Goal: Check status: Check status

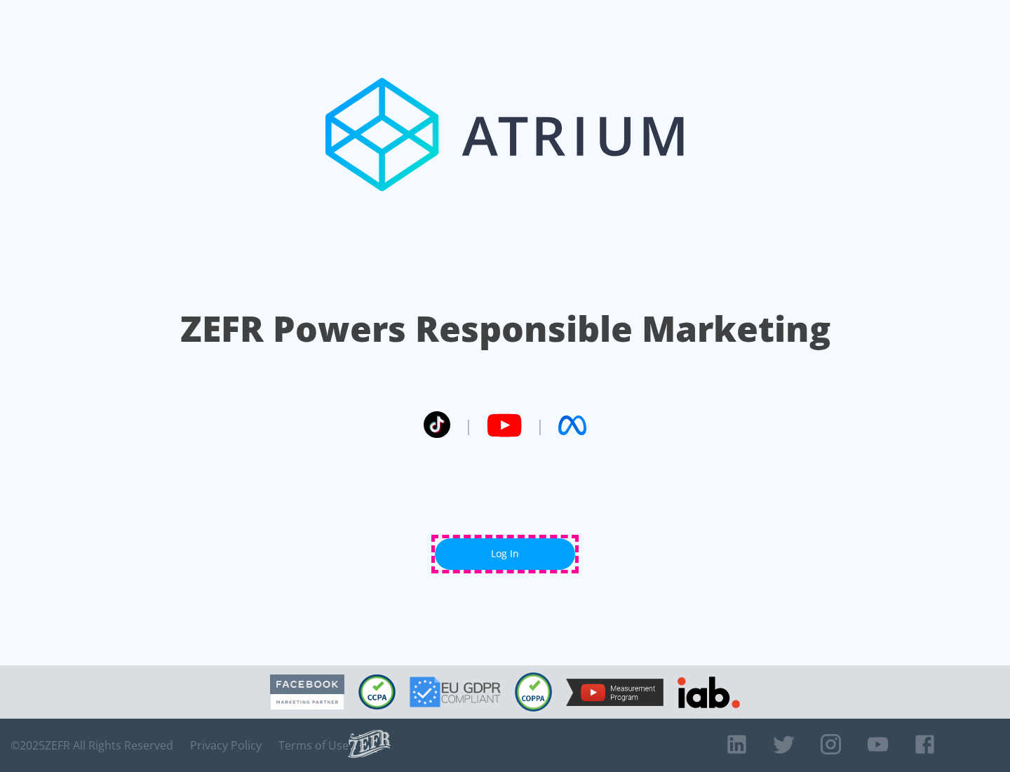
click at [505, 553] on link "Log In" at bounding box center [505, 554] width 140 height 32
